Goal: Task Accomplishment & Management: Use online tool/utility

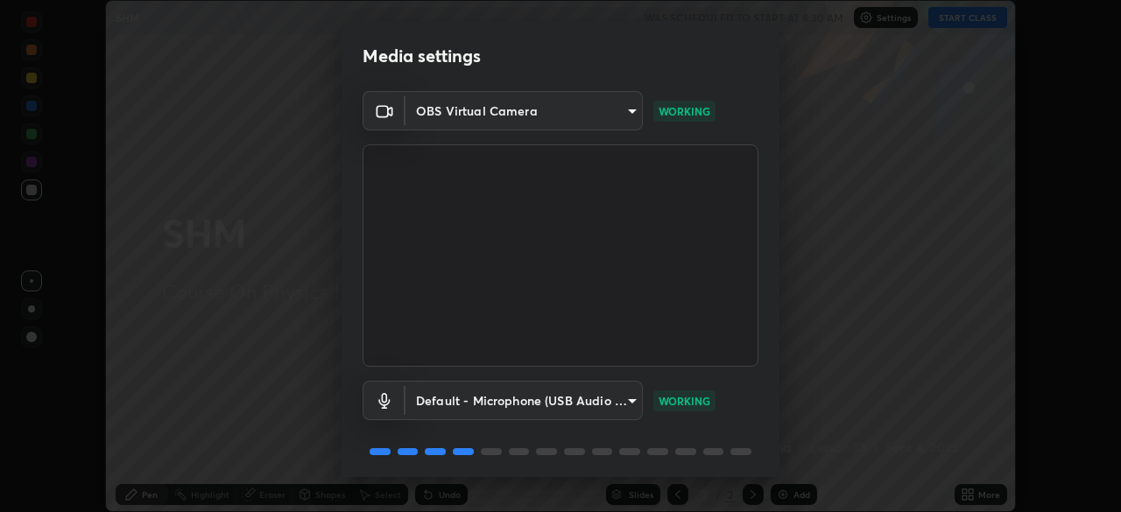
scroll to position [62, 0]
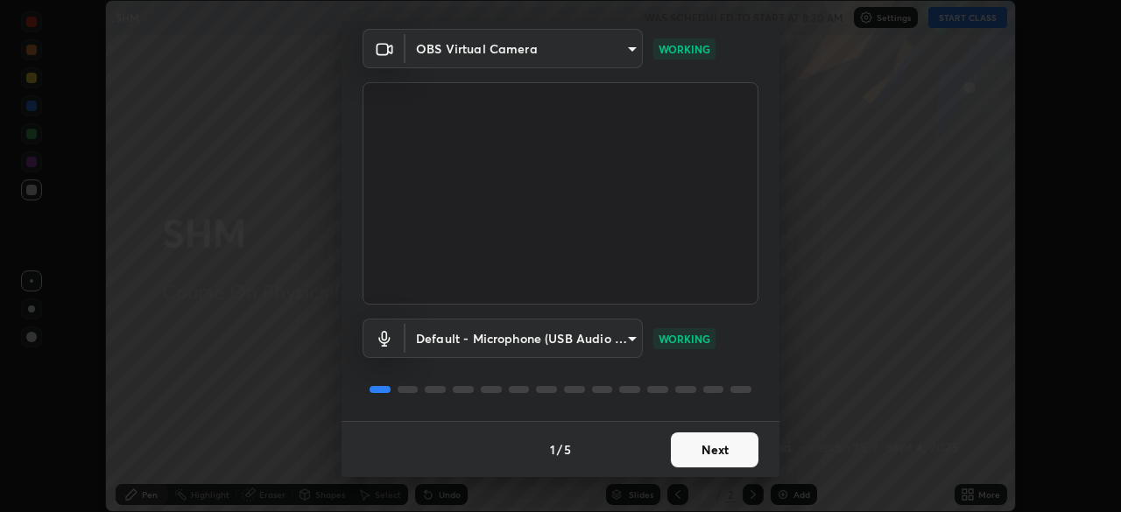
click at [729, 445] on button "Next" at bounding box center [715, 450] width 88 height 35
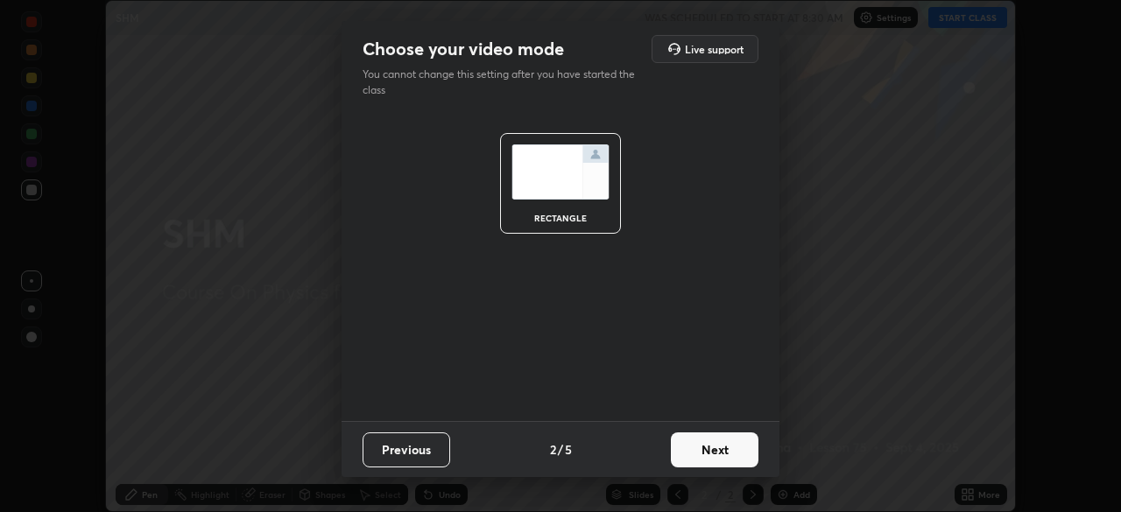
click at [724, 444] on button "Next" at bounding box center [715, 450] width 88 height 35
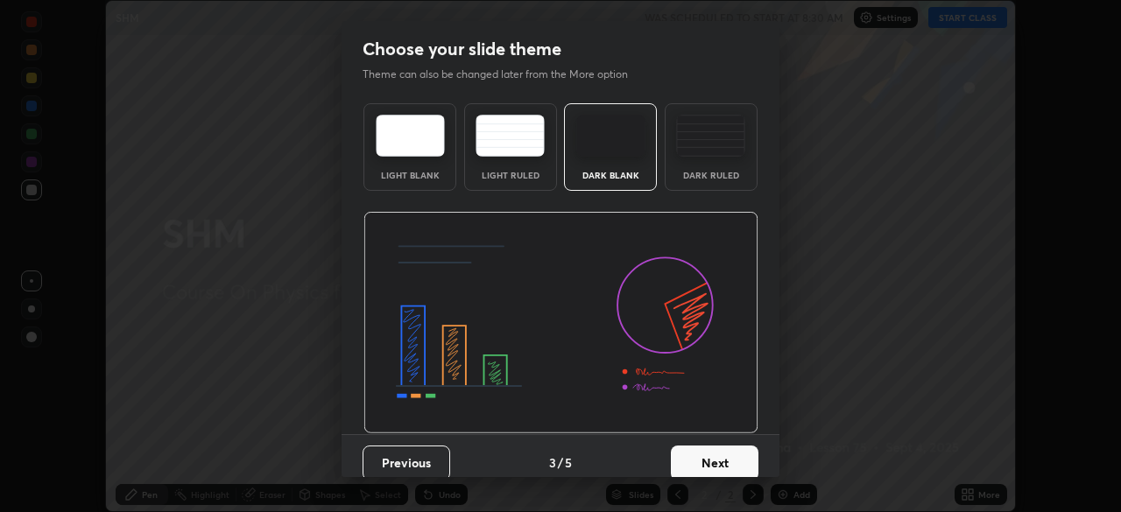
click at [722, 449] on button "Next" at bounding box center [715, 463] width 88 height 35
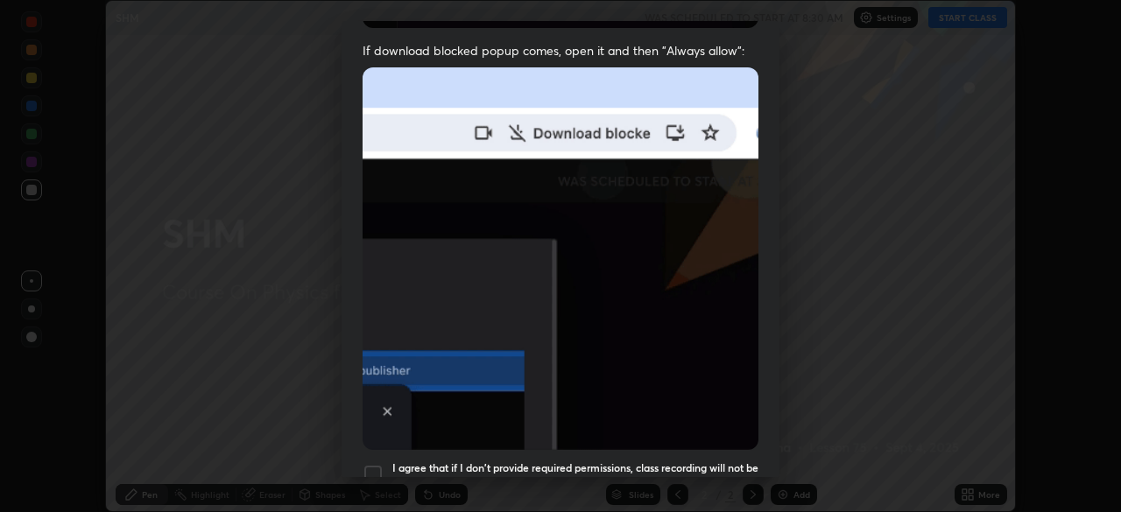
scroll to position [419, 0]
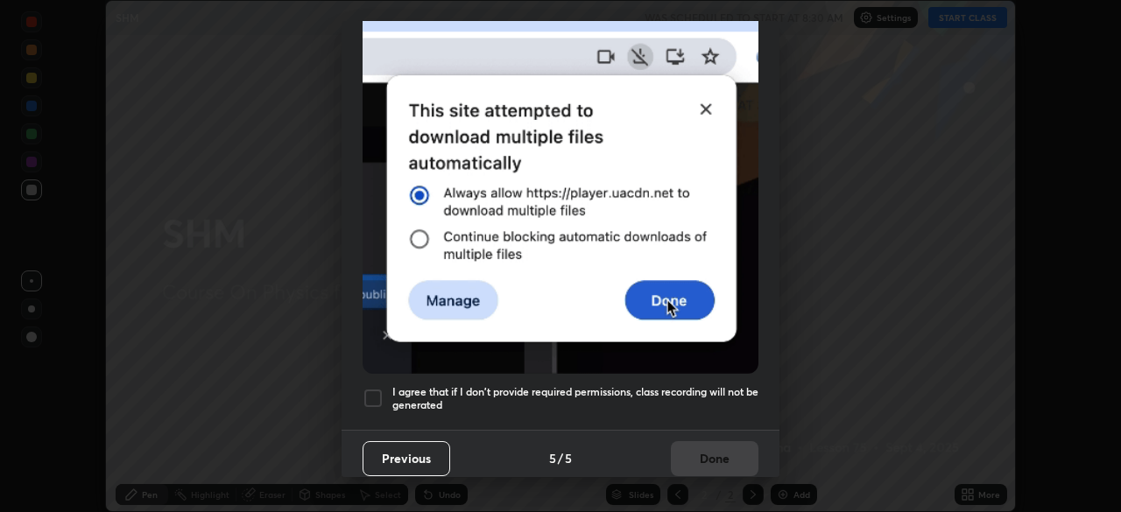
click at [691, 394] on h5 "I agree that if I don't provide required permissions, class recording will not …" at bounding box center [575, 398] width 366 height 27
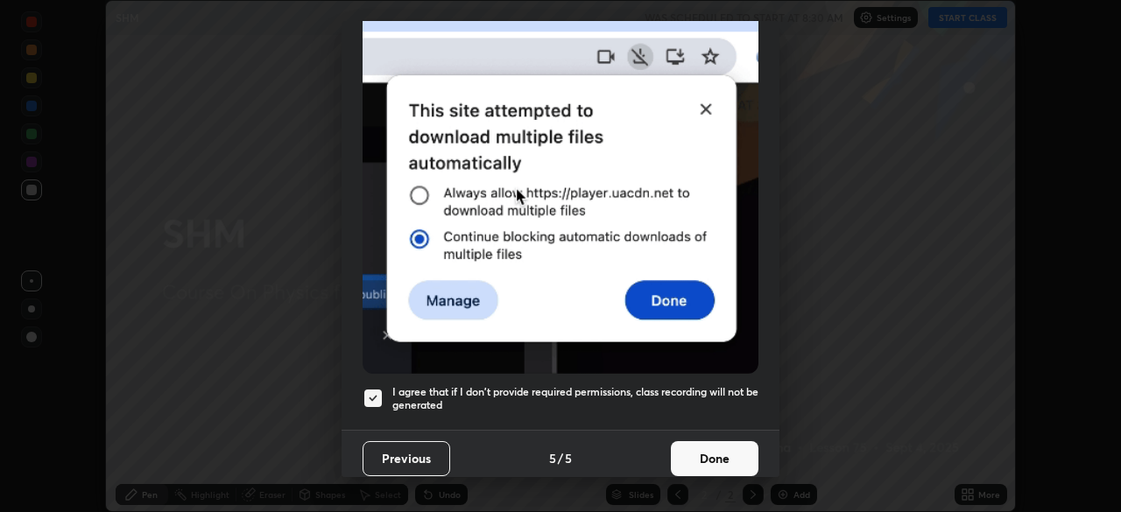
click at [702, 442] on button "Done" at bounding box center [715, 458] width 88 height 35
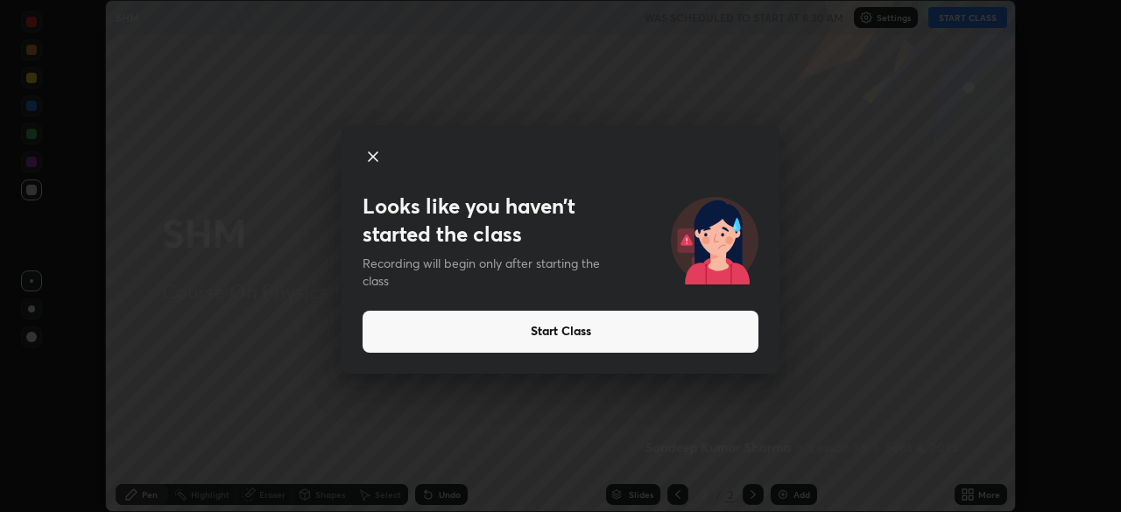
click at [370, 159] on icon at bounding box center [373, 156] width 21 height 21
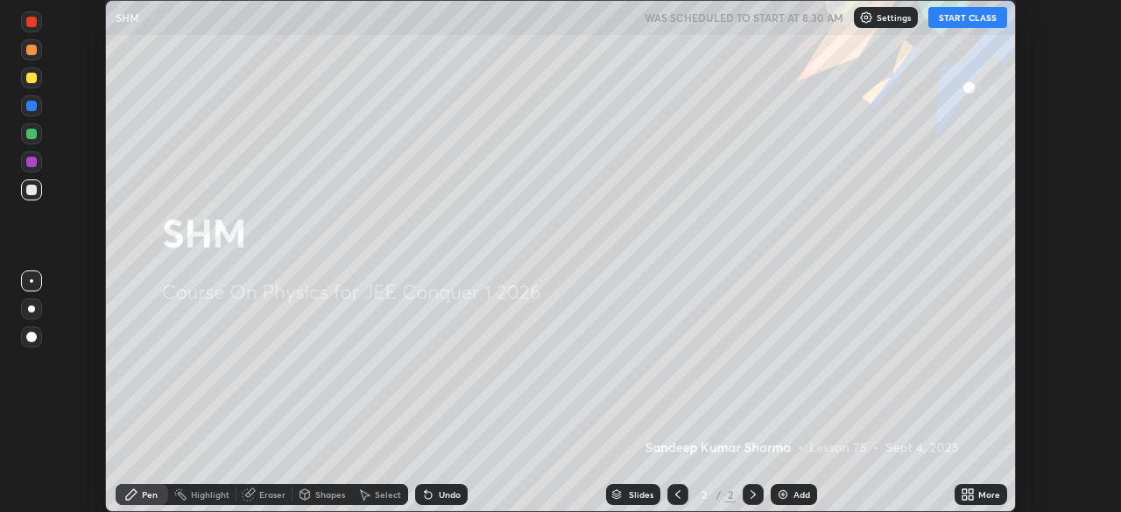
click at [791, 493] on div "Add" at bounding box center [794, 494] width 46 height 21
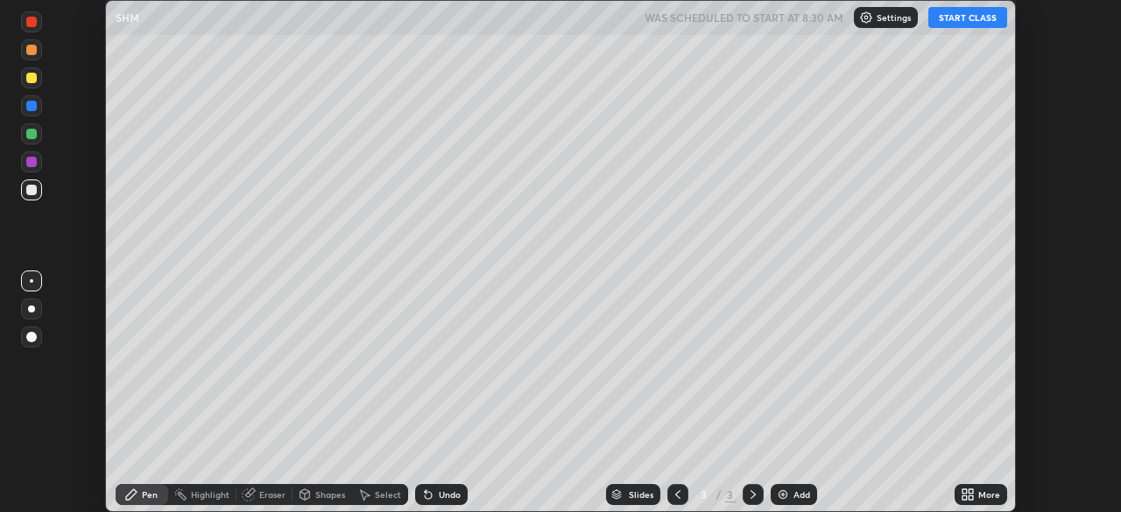
click at [445, 494] on div "Undo" at bounding box center [450, 494] width 22 height 9
click at [440, 496] on div "Undo" at bounding box center [450, 494] width 22 height 9
click at [444, 495] on div "Undo" at bounding box center [450, 494] width 22 height 9
click at [676, 495] on icon at bounding box center [678, 495] width 14 height 14
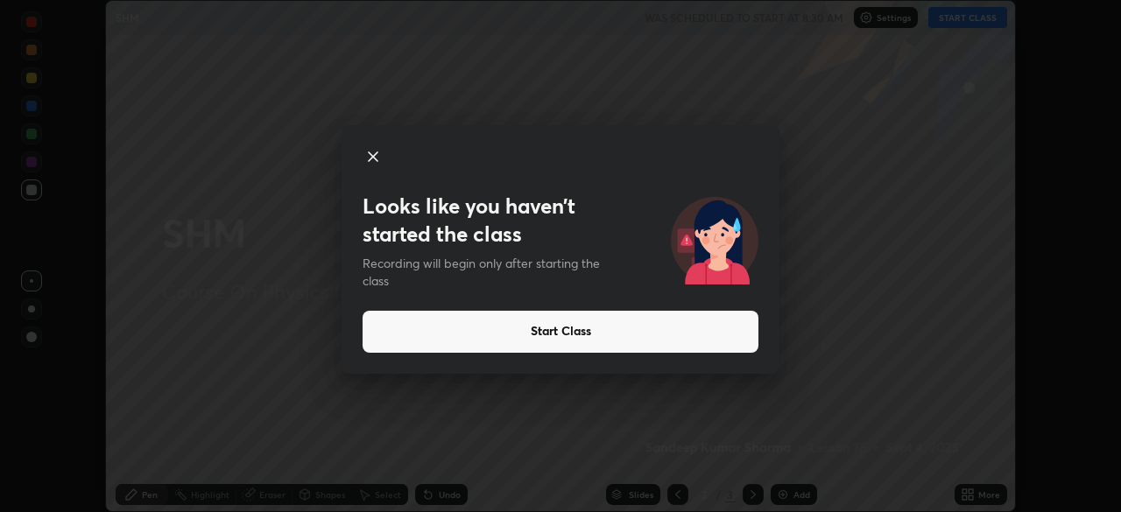
click at [373, 152] on icon at bounding box center [373, 156] width 21 height 21
click at [708, 326] on button "Start Class" at bounding box center [561, 332] width 396 height 42
